Goal: Task Accomplishment & Management: Manage account settings

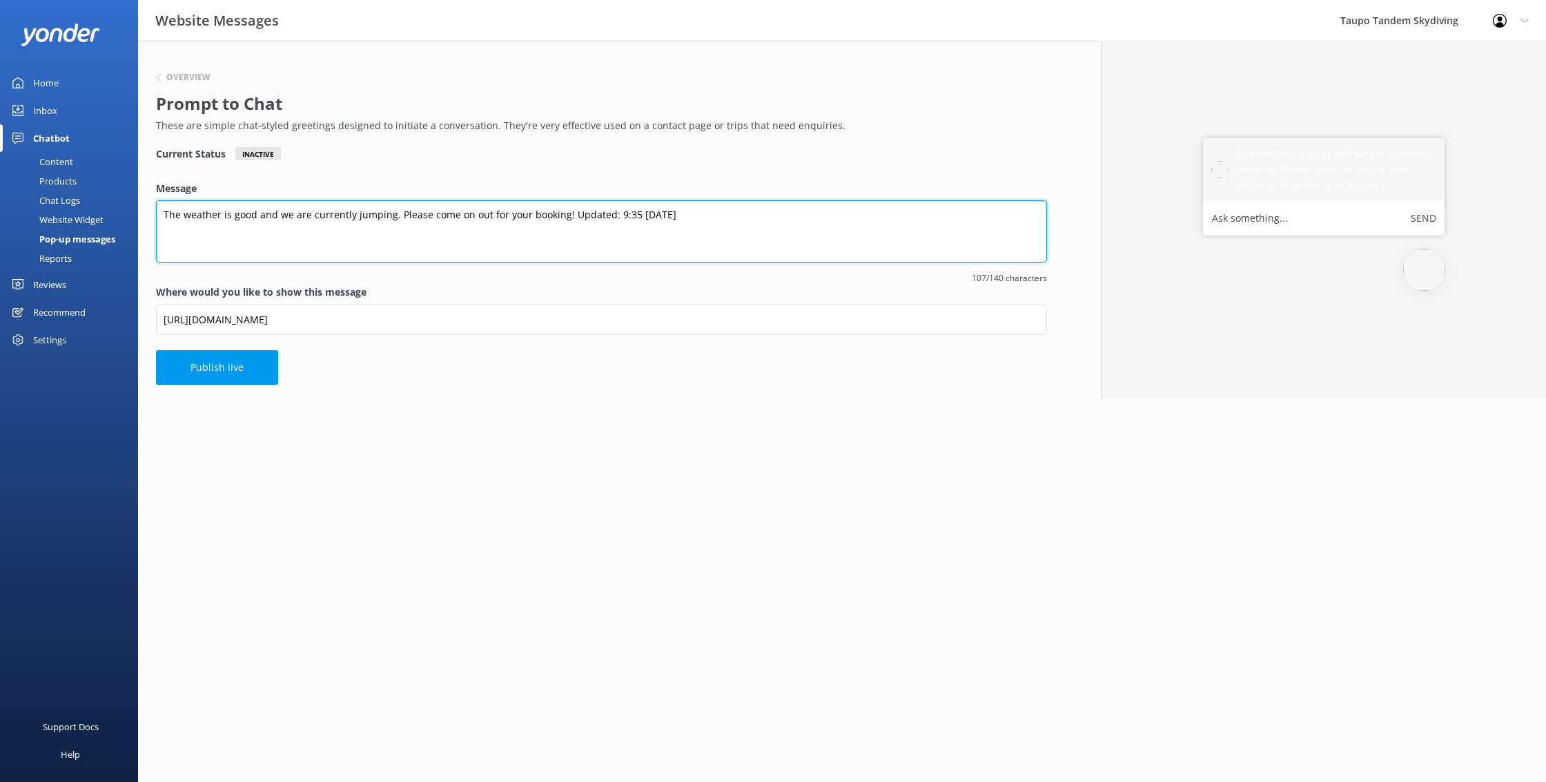
type textarea "The weather is good and we are currently jumping. Please come on out for your b…"
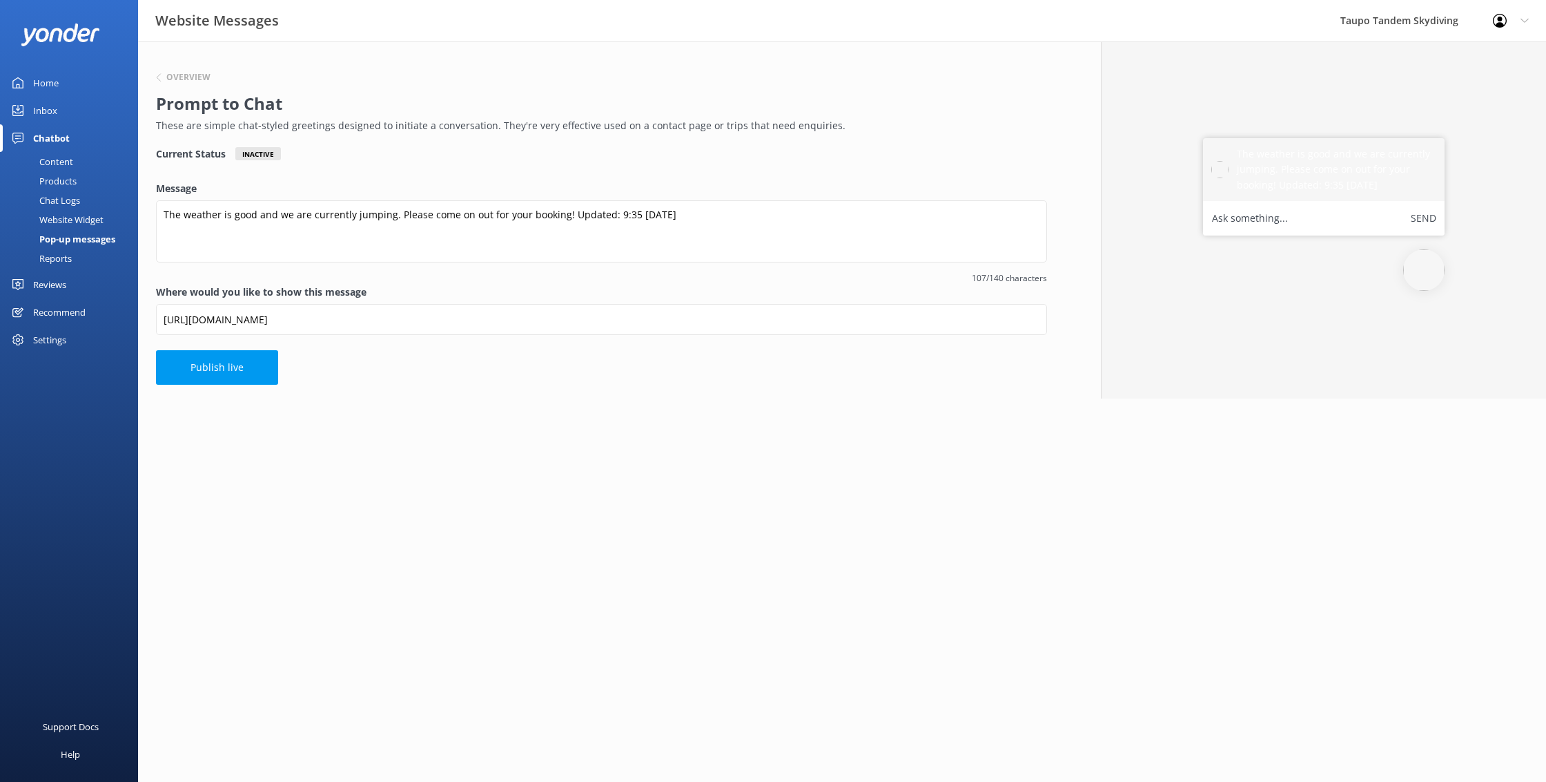
click at [312, 66] on div "Overview Prompt to Chat These are simple chat-styled greetings designed to init…" at bounding box center [601, 101] width 891 height 92
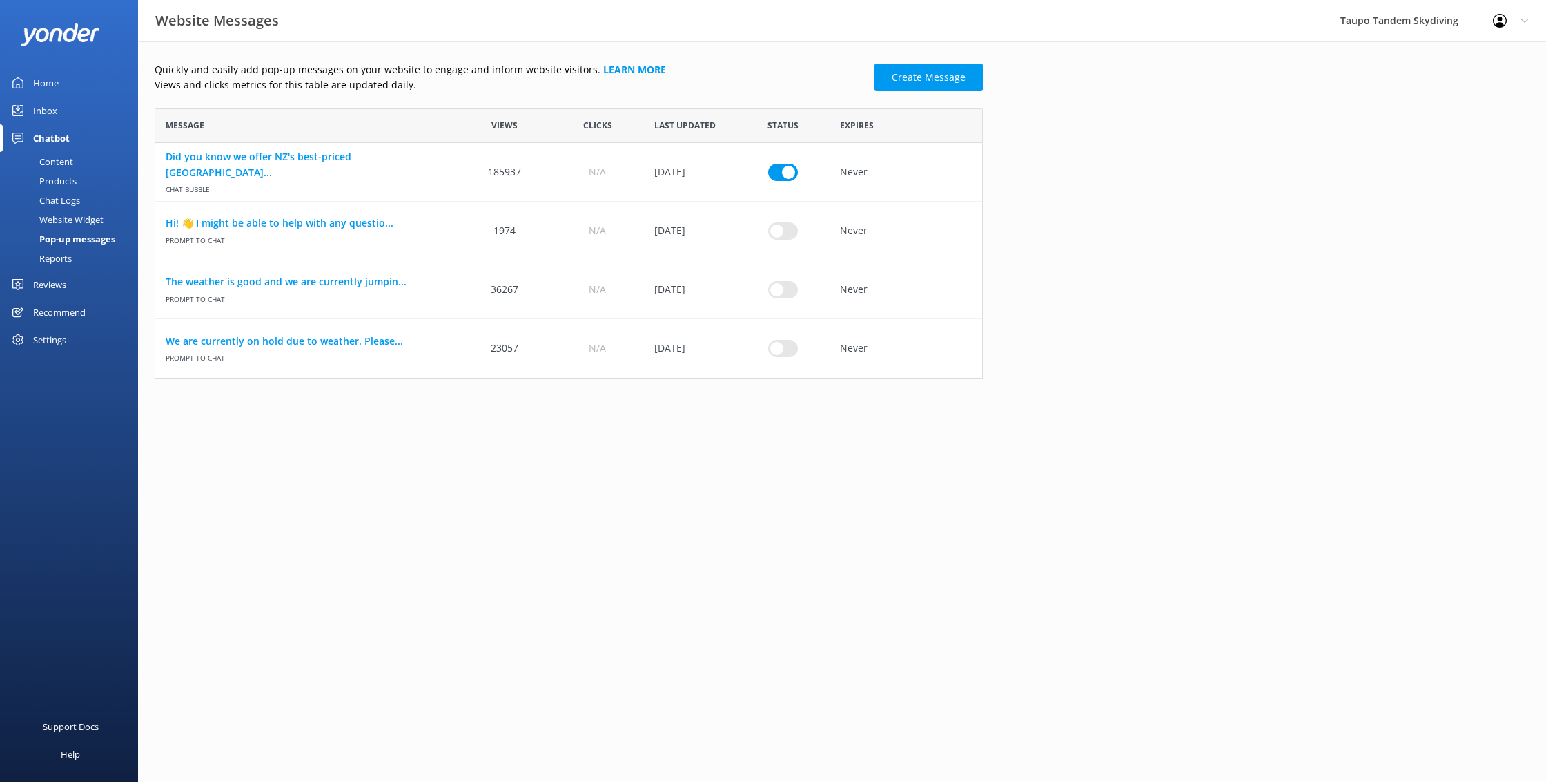
scroll to position [270, 828]
click at [781, 180] on input "row" at bounding box center [783, 171] width 30 height 17
checkbox input "true"
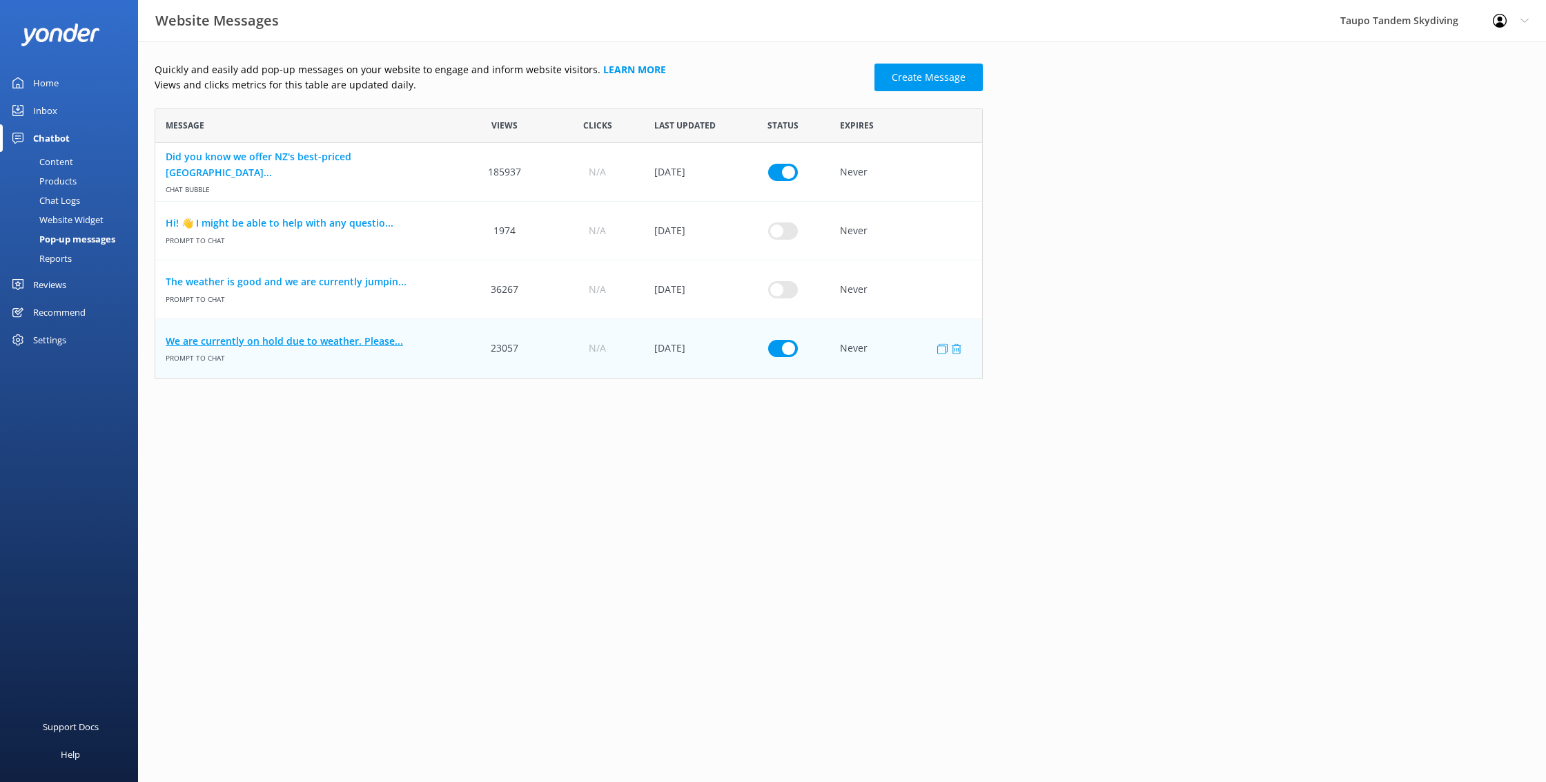
click at [333, 337] on link "We are currently on hold due to weather. Please..." at bounding box center [307, 340] width 282 height 15
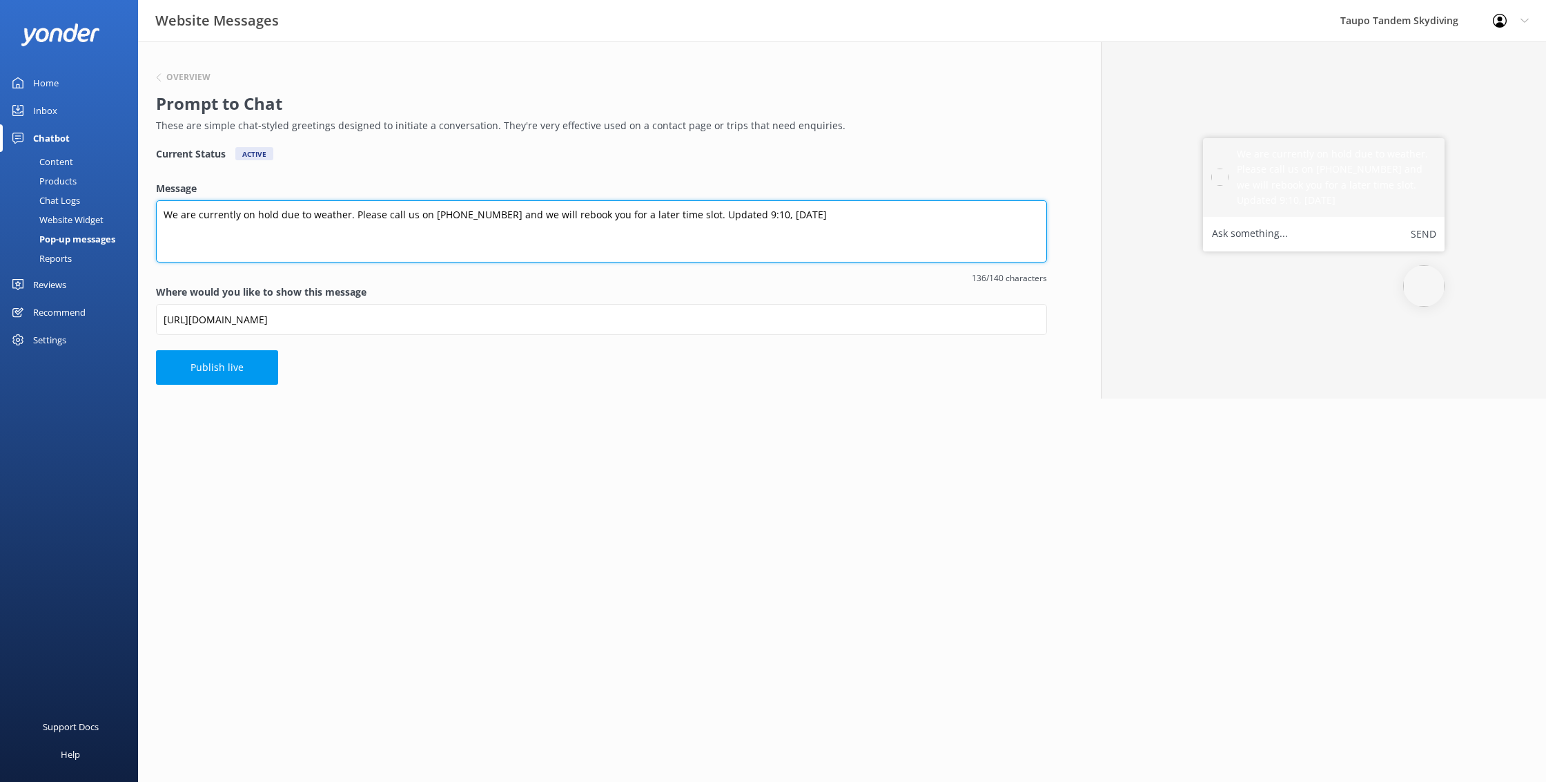
click at [725, 213] on textarea "We are currently on hold due to weather. Please call us on [PHONE_NUMBER] and w…" at bounding box center [601, 231] width 891 height 62
type textarea "We are currently on hold due to weather. Please call us on [PHONE_NUMBER] and w…"
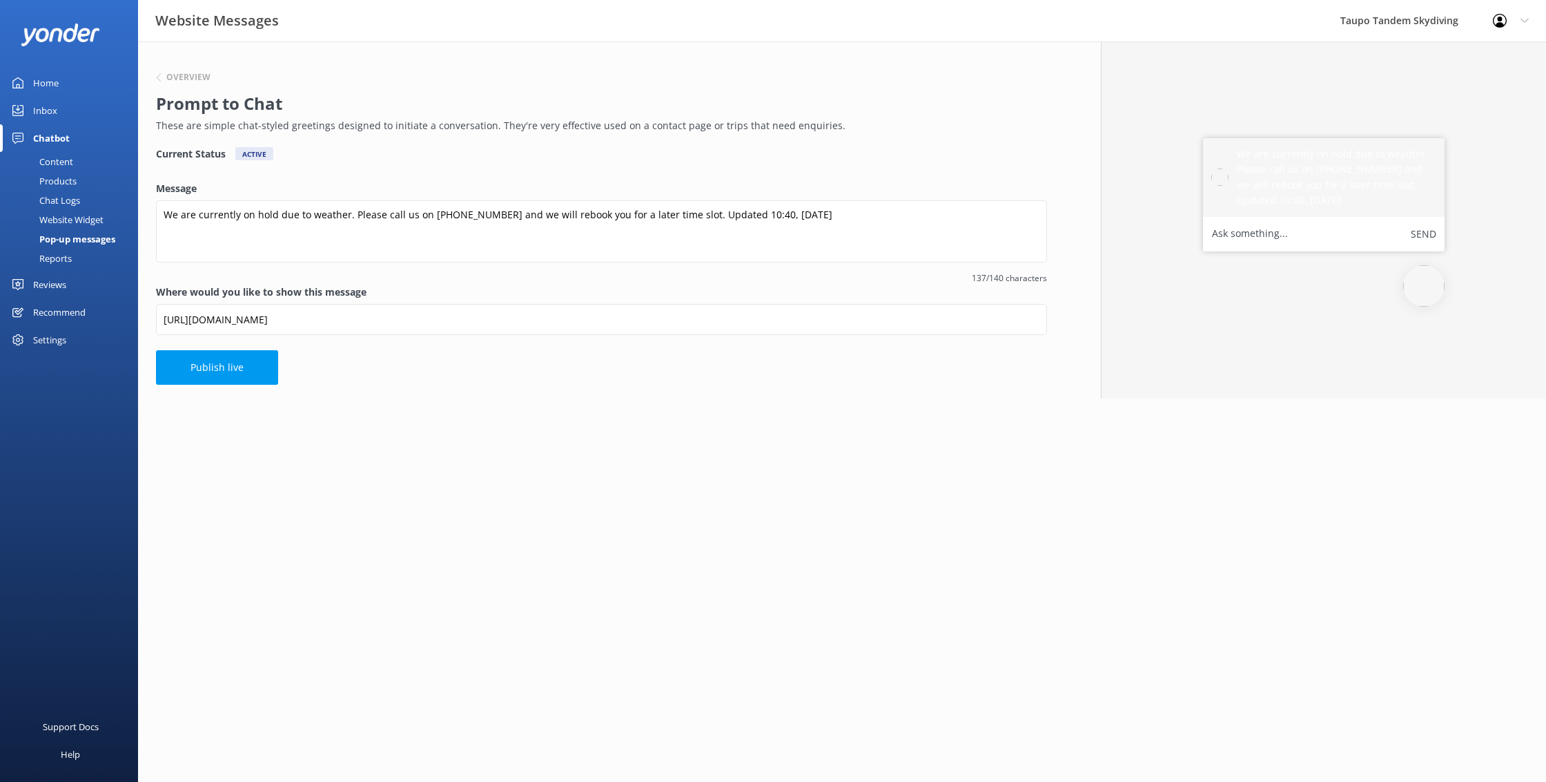
click at [232, 351] on button "Publish live" at bounding box center [217, 367] width 122 height 35
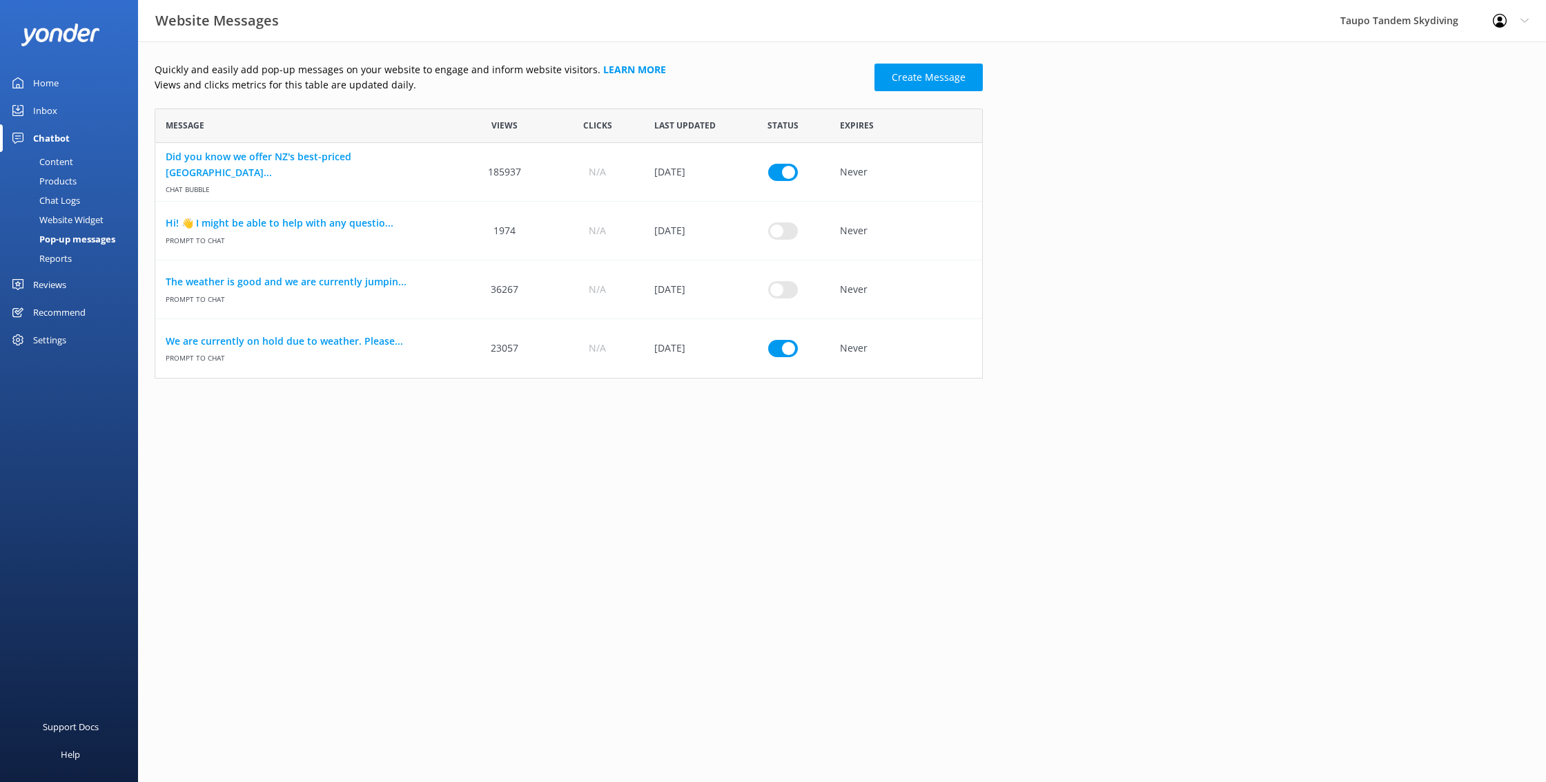
scroll to position [270, 828]
